Goal: Submit feedback/report problem

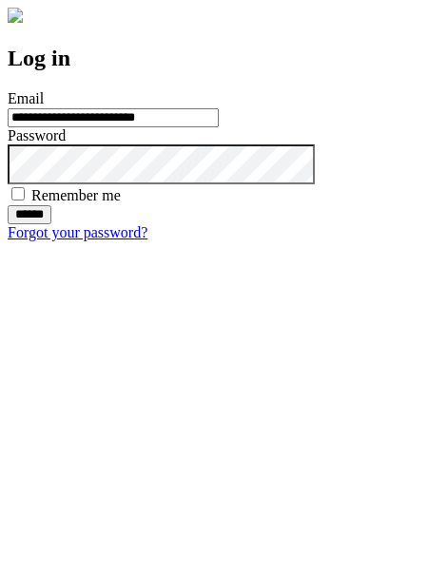
type input "**********"
click at [51, 224] on input "******" at bounding box center [30, 214] width 44 height 19
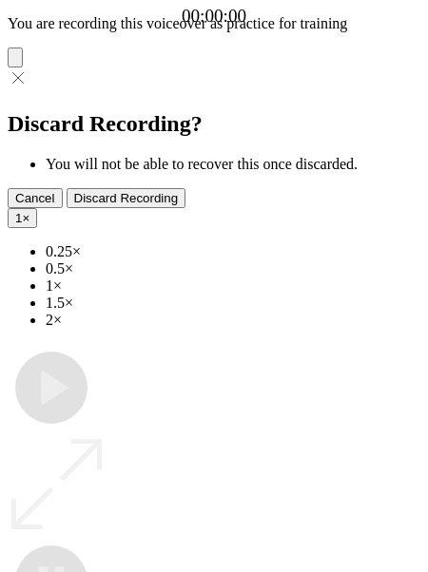
type input "**********"
